Goal: Check status: Check status

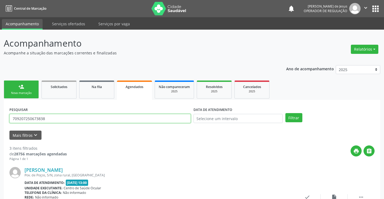
click at [188, 117] on input "709207250673838" at bounding box center [100, 118] width 182 height 9
type input "708004897349028"
click at [286, 113] on button "Filtrar" at bounding box center [294, 117] width 17 height 9
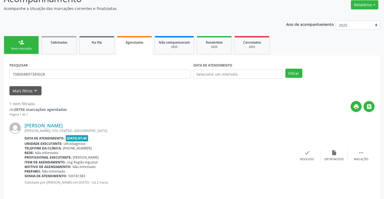
scroll to position [49, 0]
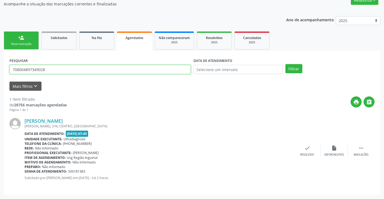
click at [155, 73] on input "708004897349028" at bounding box center [100, 69] width 182 height 9
click at [286, 64] on button "Filtrar" at bounding box center [294, 68] width 17 height 9
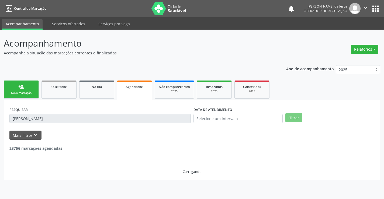
scroll to position [0, 0]
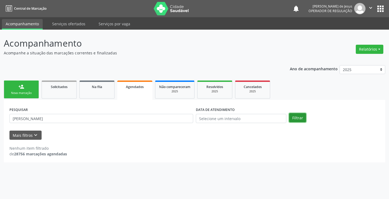
click at [297, 115] on button "Filtrar" at bounding box center [297, 117] width 17 height 9
click at [297, 113] on button "Filtrar" at bounding box center [297, 117] width 17 height 9
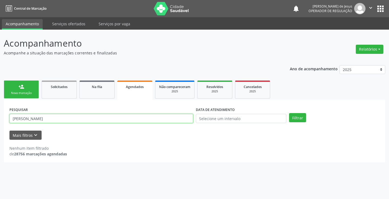
click at [137, 121] on input "[PERSON_NAME]" at bounding box center [100, 118] width 183 height 9
type input "[PERSON_NAME]"
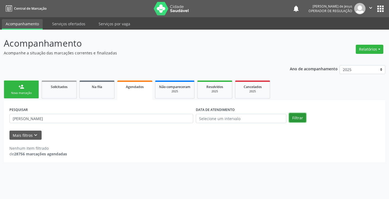
click at [298, 115] on button "Filtrar" at bounding box center [297, 117] width 17 height 9
click at [144, 85] on div "Agendados" at bounding box center [135, 87] width 28 height 6
click at [298, 117] on button "Filtrar" at bounding box center [297, 117] width 17 height 9
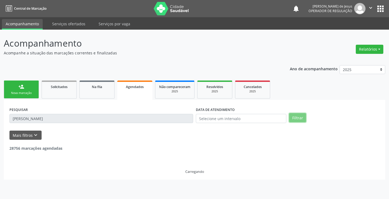
click at [298, 117] on button "Filtrar" at bounding box center [297, 117] width 17 height 9
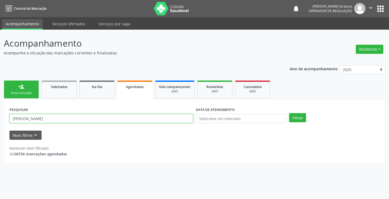
click at [161, 116] on input "[PERSON_NAME]" at bounding box center [100, 118] width 183 height 9
click at [161, 115] on input "[PERSON_NAME]" at bounding box center [100, 118] width 183 height 9
type input "706800743132226"
click at [289, 113] on button "Filtrar" at bounding box center [297, 117] width 17 height 9
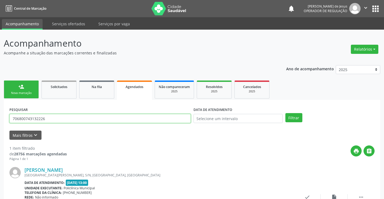
click at [173, 120] on input "706800743132226" at bounding box center [100, 118] width 182 height 9
click at [173, 119] on input "706800743132226" at bounding box center [100, 118] width 182 height 9
click at [173, 115] on input "text" at bounding box center [100, 118] width 182 height 9
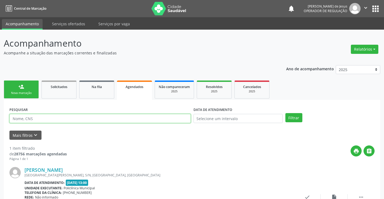
click at [173, 115] on input "text" at bounding box center [100, 118] width 182 height 9
type input "705206408916272"
click at [286, 113] on button "Filtrar" at bounding box center [294, 117] width 17 height 9
click at [154, 117] on input "705206408916272" at bounding box center [100, 118] width 182 height 9
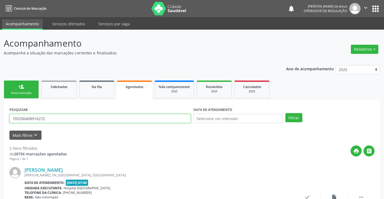
click at [154, 117] on input "705206408916272" at bounding box center [100, 118] width 182 height 9
type input "706804779824725"
click at [286, 113] on button "Filtrar" at bounding box center [294, 117] width 17 height 9
click at [96, 115] on input "706804779824725" at bounding box center [100, 118] width 182 height 9
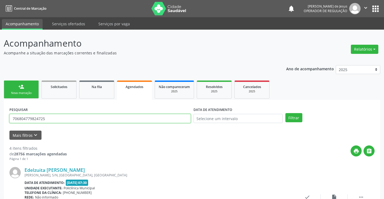
click at [96, 115] on input "706804779824725" at bounding box center [100, 118] width 182 height 9
click at [95, 114] on div "PESQUISAR 706804779824725" at bounding box center [100, 116] width 184 height 21
type input "7"
type input "[PERSON_NAME]"
click at [91, 115] on input "[PERSON_NAME]" at bounding box center [100, 118] width 182 height 9
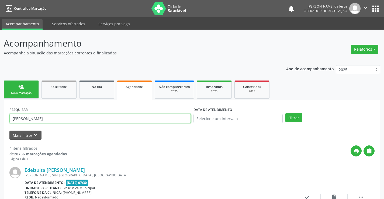
click at [91, 115] on input "[PERSON_NAME]" at bounding box center [100, 118] width 182 height 9
click at [91, 115] on input "text" at bounding box center [100, 118] width 182 height 9
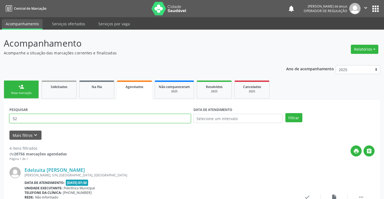
type input "5"
type input "702301128796919"
click at [286, 113] on button "Filtrar" at bounding box center [294, 117] width 17 height 9
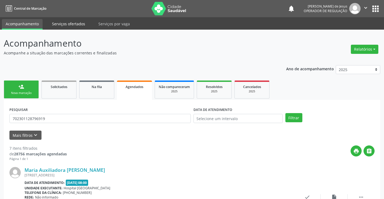
click at [75, 21] on link "Serviços ofertados" at bounding box center [68, 23] width 41 height 9
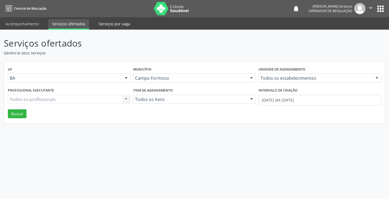
click at [124, 26] on link "Serviços por vaga" at bounding box center [114, 23] width 39 height 9
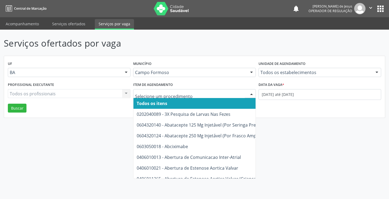
click at [175, 93] on input "text" at bounding box center [190, 96] width 110 height 11
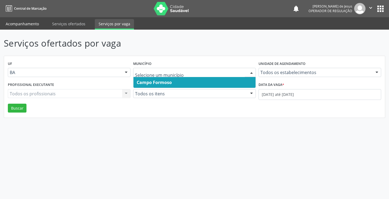
click at [33, 23] on link "Acompanhamento" at bounding box center [22, 23] width 41 height 9
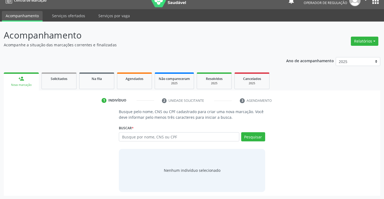
scroll to position [9, 0]
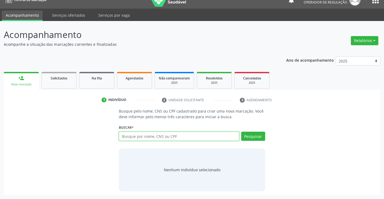
click at [124, 137] on input "text" at bounding box center [179, 136] width 120 height 9
type input "457560708"
click at [129, 88] on link "Agendados" at bounding box center [134, 80] width 35 height 17
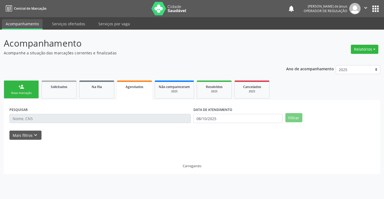
scroll to position [0, 0]
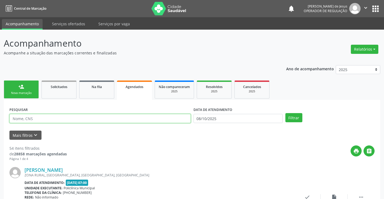
drag, startPoint x: 100, startPoint y: 121, endPoint x: 100, endPoint y: 117, distance: 3.8
click at [100, 118] on input "text" at bounding box center [100, 118] width 182 height 9
click at [100, 117] on input "text" at bounding box center [100, 118] width 182 height 9
type input "705206408916272"
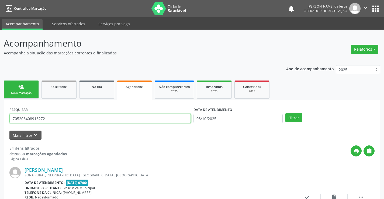
click at [286, 113] on button "Filtrar" at bounding box center [294, 117] width 17 height 9
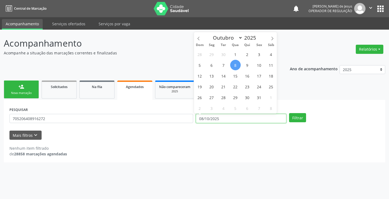
click at [197, 116] on input "08/10/2025" at bounding box center [241, 118] width 90 height 9
click at [198, 117] on input "08/10/2025" at bounding box center [241, 118] width 90 height 9
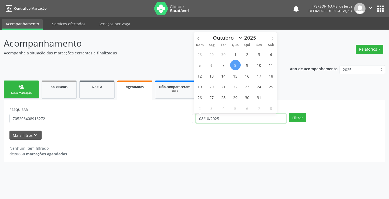
click at [198, 117] on input "08/10/2025" at bounding box center [241, 118] width 90 height 9
click at [289, 113] on button "Filtrar" at bounding box center [297, 117] width 17 height 9
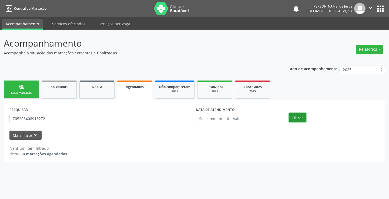
click at [296, 117] on button "Filtrar" at bounding box center [297, 117] width 17 height 9
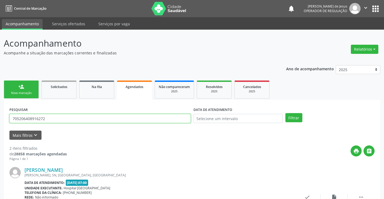
click at [142, 119] on input "705206408916272" at bounding box center [100, 118] width 182 height 9
drag, startPoint x: 142, startPoint y: 119, endPoint x: 139, endPoint y: 117, distance: 3.1
click at [141, 118] on input "705206408916272" at bounding box center [100, 118] width 182 height 9
type input "7"
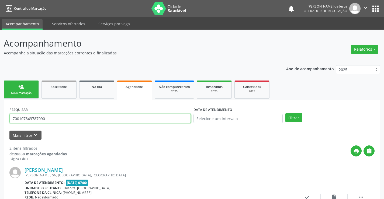
type input "700107843787090"
click at [286, 113] on button "Filtrar" at bounding box center [294, 117] width 17 height 9
click at [166, 116] on input "700107843787090" at bounding box center [100, 118] width 182 height 9
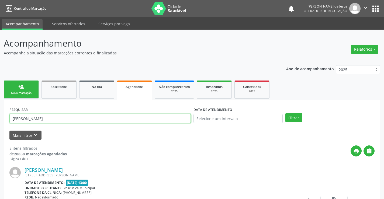
type input "[PERSON_NAME]"
click at [286, 113] on button "Filtrar" at bounding box center [294, 117] width 17 height 9
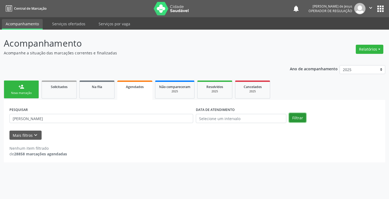
click at [293, 118] on button "Filtrar" at bounding box center [297, 117] width 17 height 9
click at [295, 119] on button "Filtrar" at bounding box center [297, 117] width 17 height 9
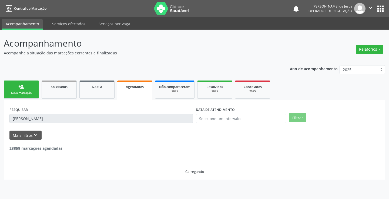
click at [294, 113] on div "PESQUISAR [PERSON_NAME] DATA DE ATENDIMENTO Filtrar" at bounding box center [194, 116] width 372 height 21
